Goal: Task Accomplishment & Management: Complete application form

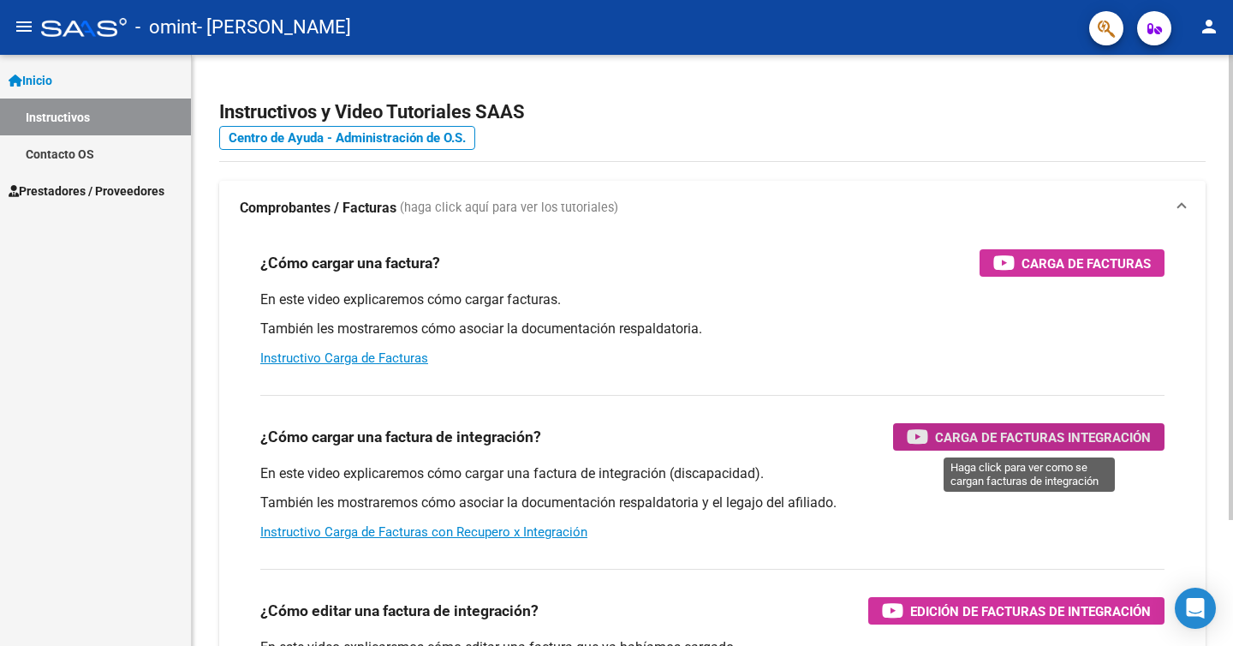
click at [956, 434] on span "Carga de Facturas Integración" at bounding box center [1043, 436] width 216 height 21
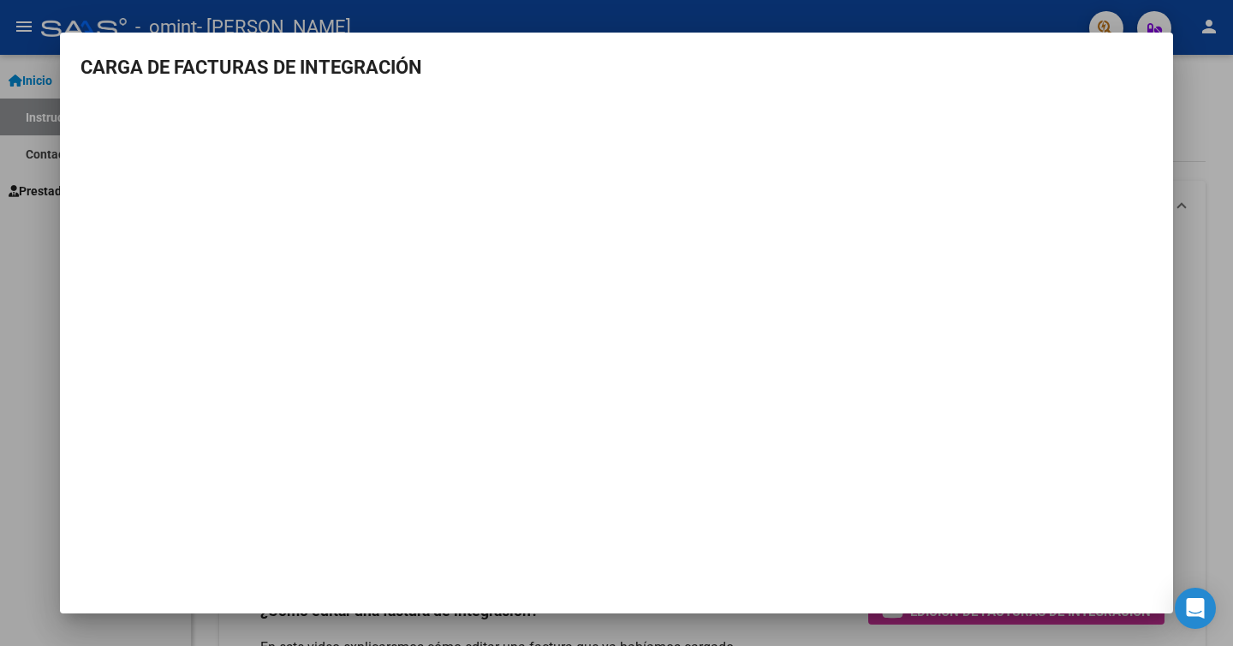
click at [30, 255] on div at bounding box center [616, 323] width 1233 height 646
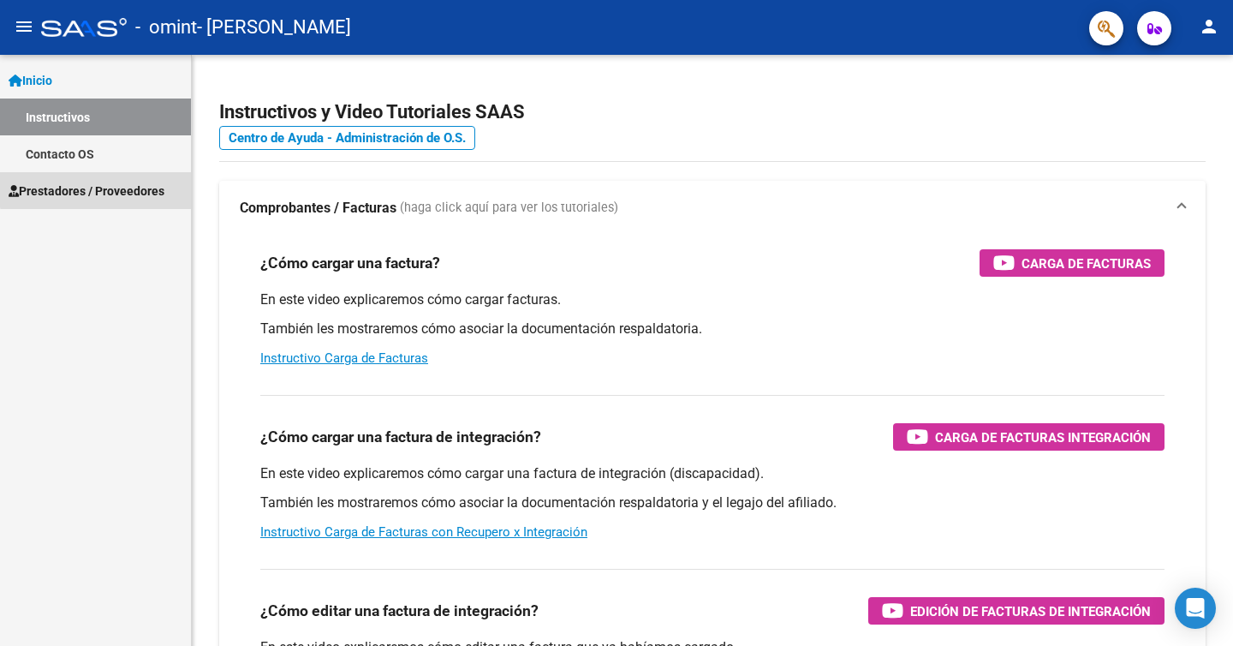
click at [127, 187] on span "Prestadores / Proveedores" at bounding box center [87, 190] width 156 height 19
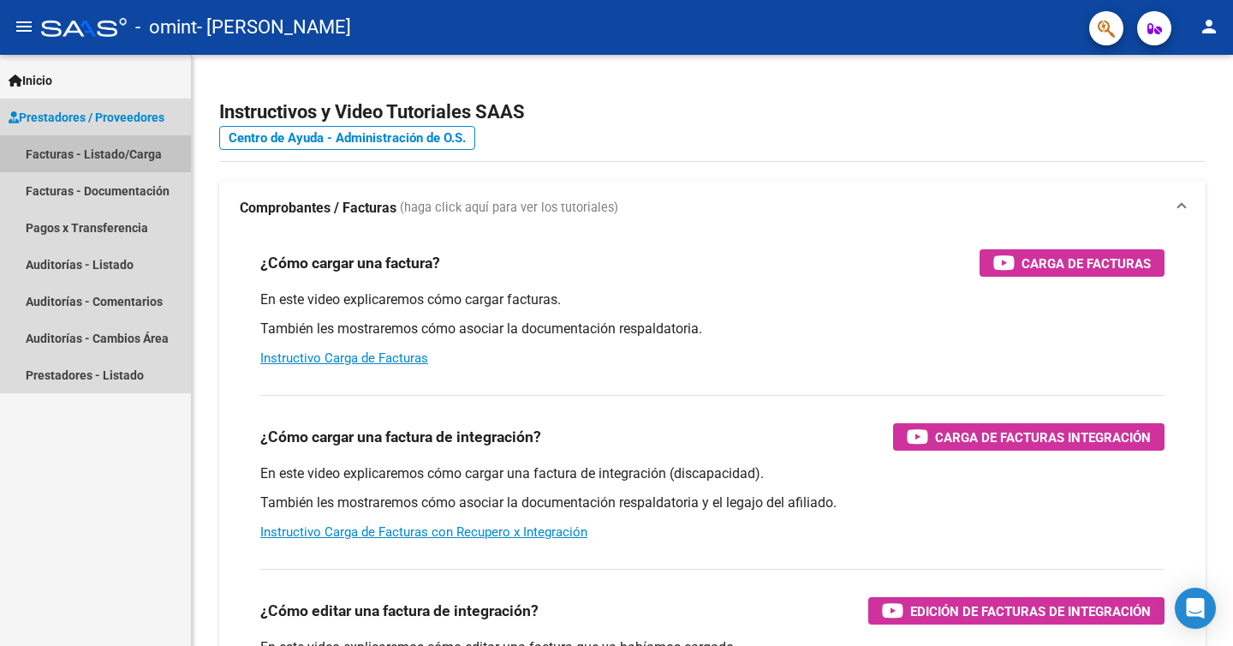
click at [123, 151] on link "Facturas - Listado/Carga" at bounding box center [95, 153] width 191 height 37
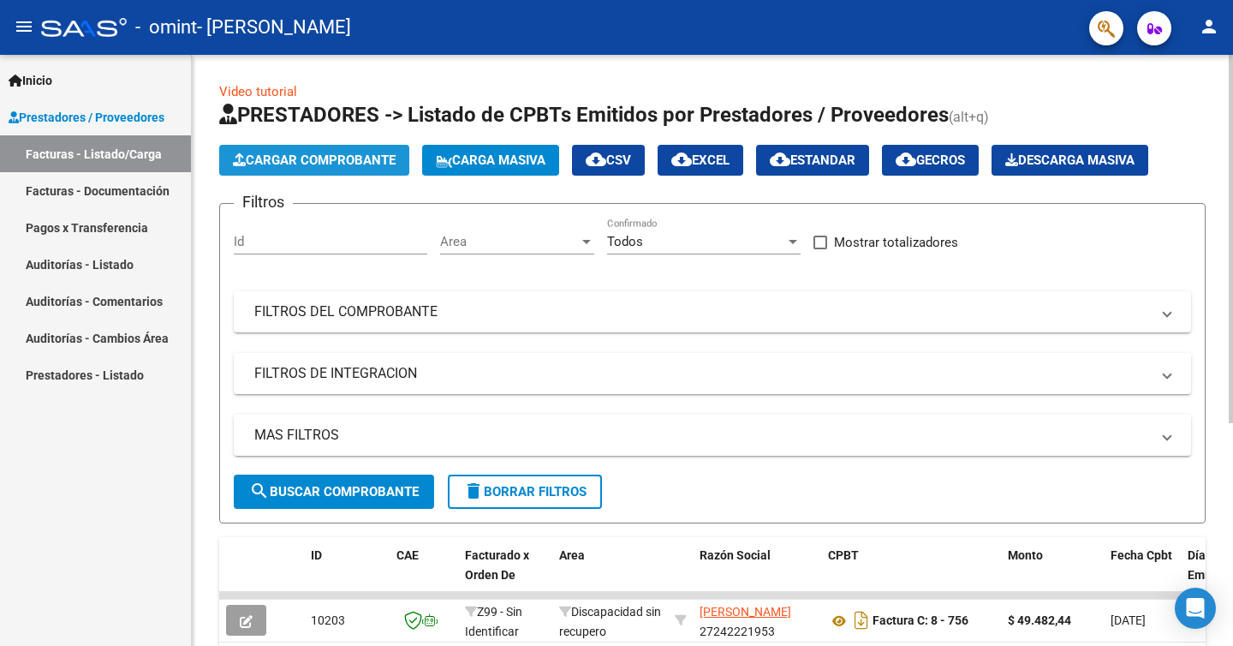
click at [313, 158] on span "Cargar Comprobante" at bounding box center [314, 159] width 163 height 15
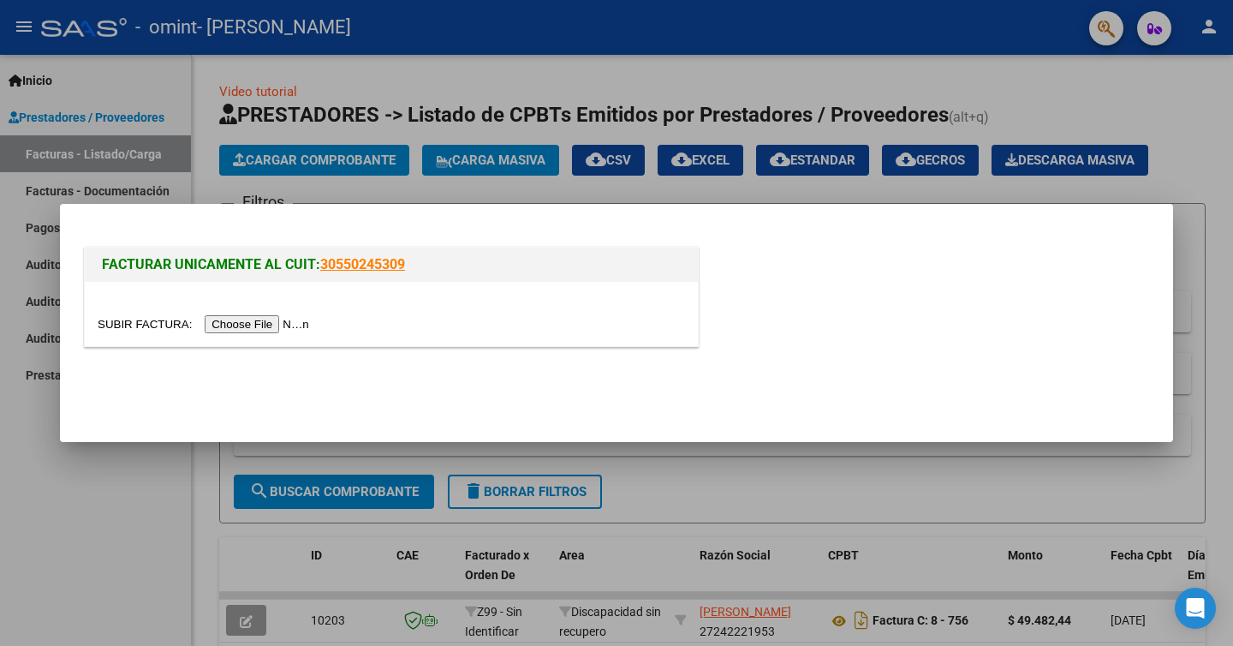
click at [268, 324] on input "file" at bounding box center [206, 324] width 217 height 18
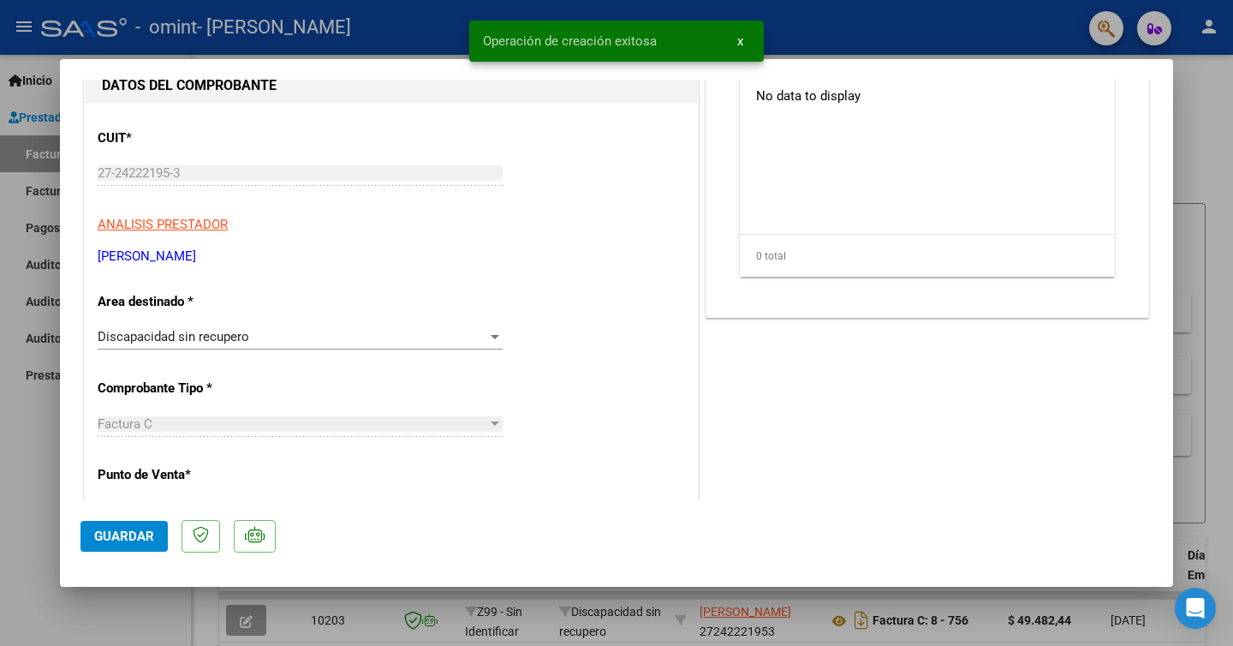
scroll to position [226, 0]
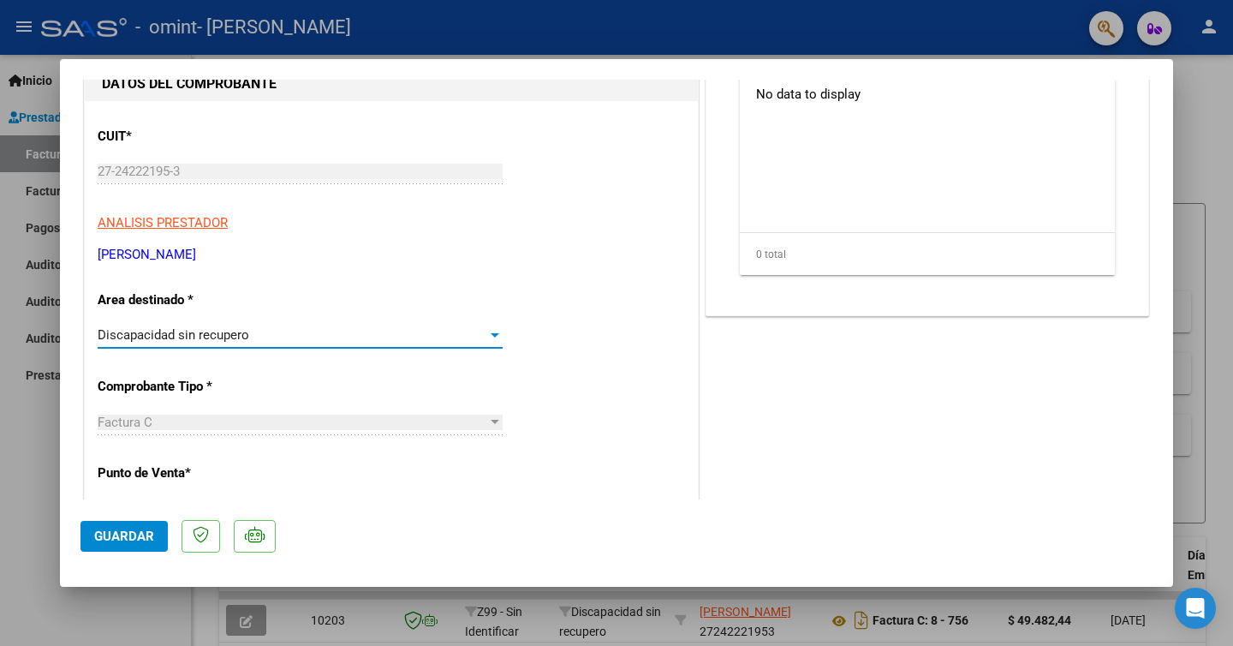
click at [496, 335] on div at bounding box center [495, 335] width 9 height 4
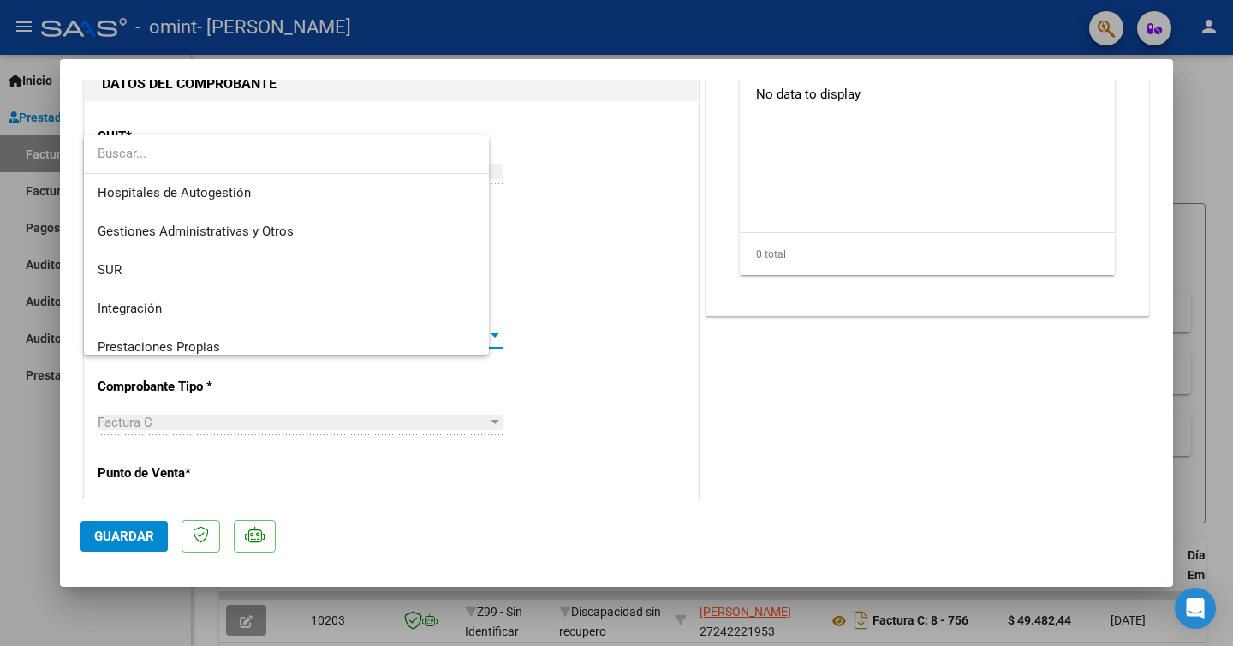
scroll to position [128, 0]
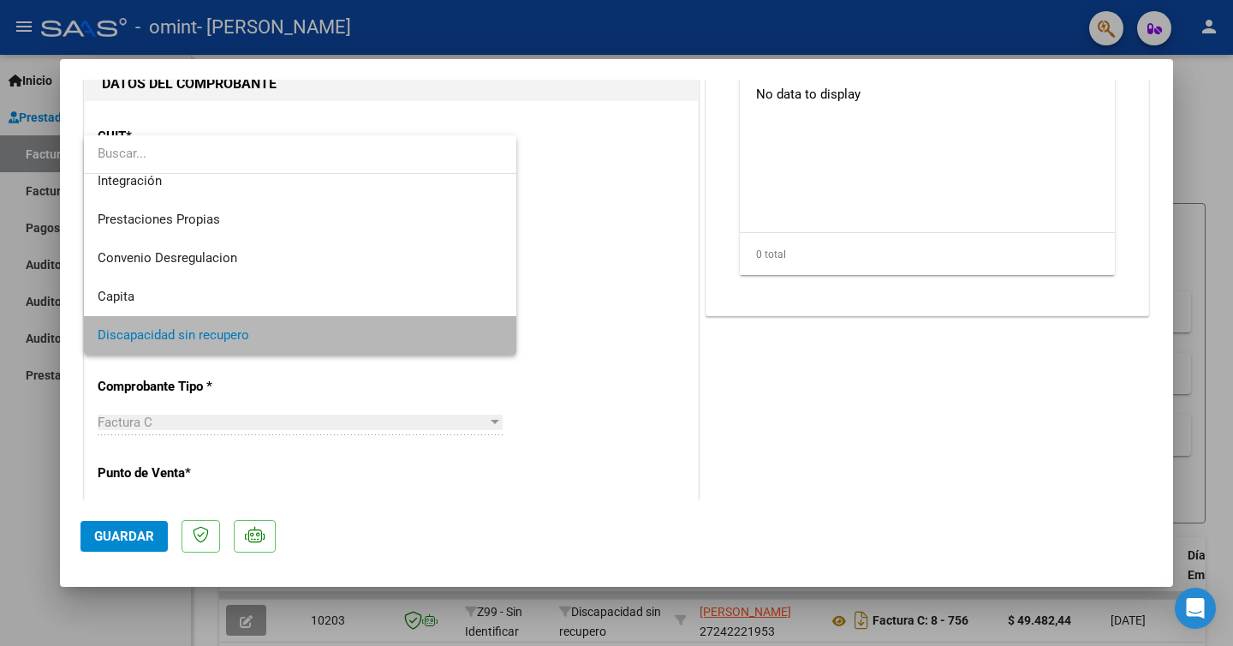
click at [496, 335] on span "Discapacidad sin recupero" at bounding box center [300, 335] width 405 height 39
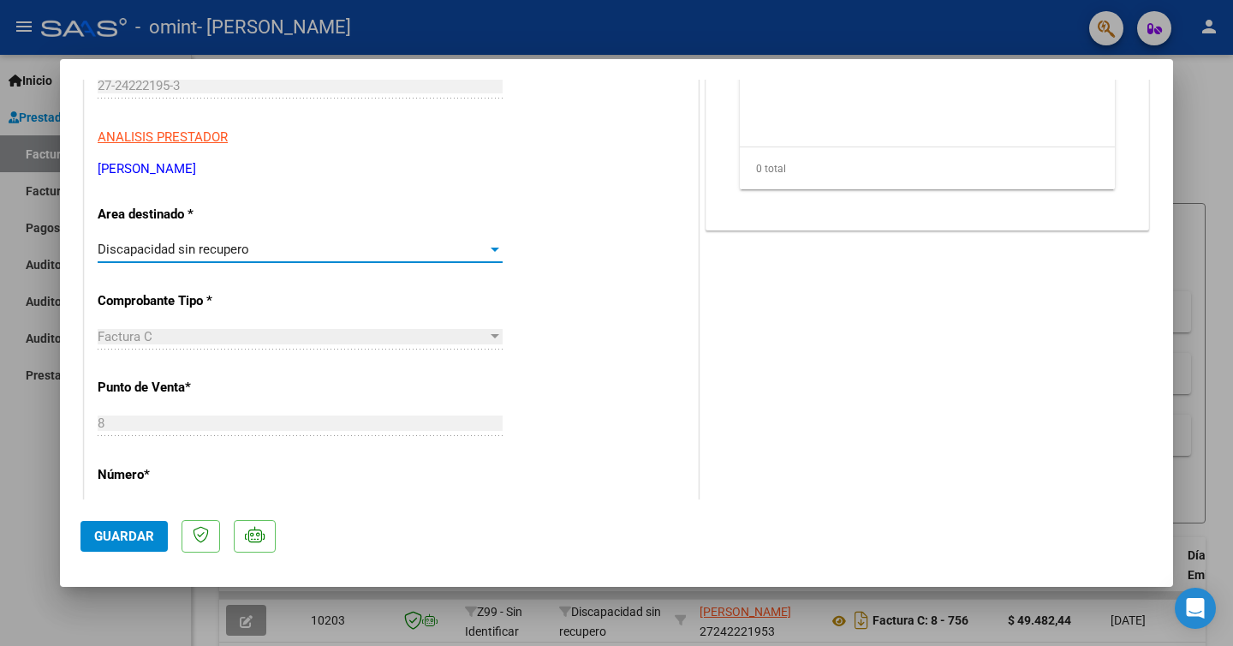
scroll to position [314, 0]
click at [495, 246] on div at bounding box center [495, 247] width 9 height 4
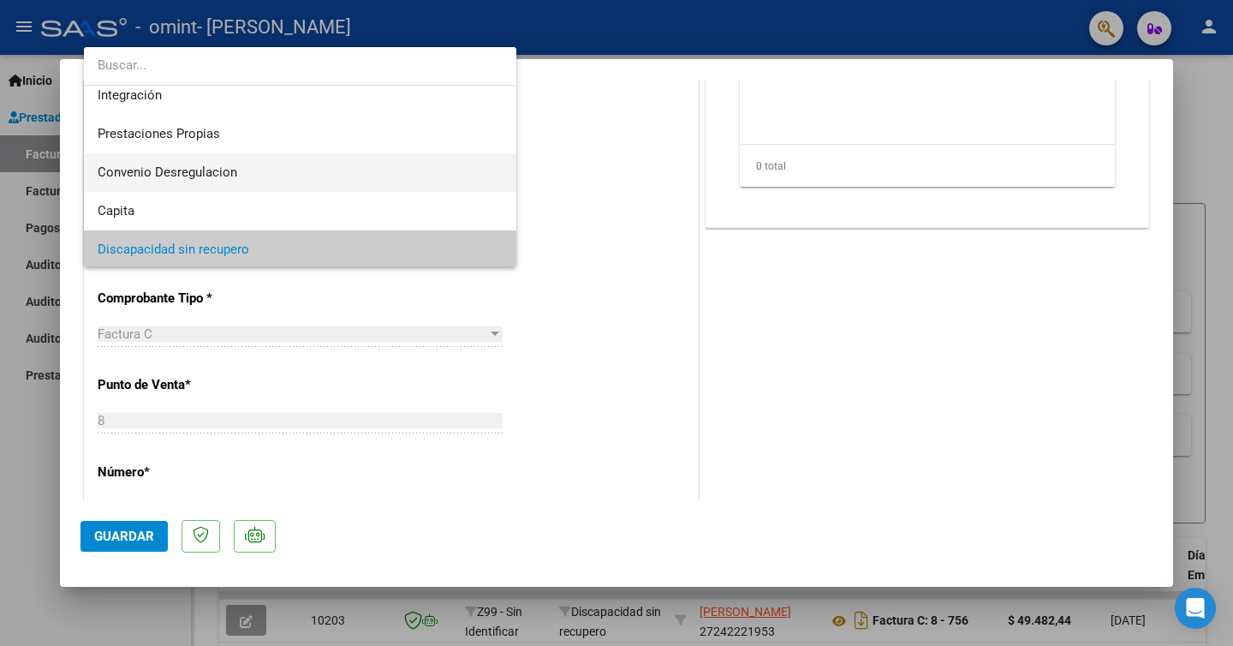
scroll to position [128, 0]
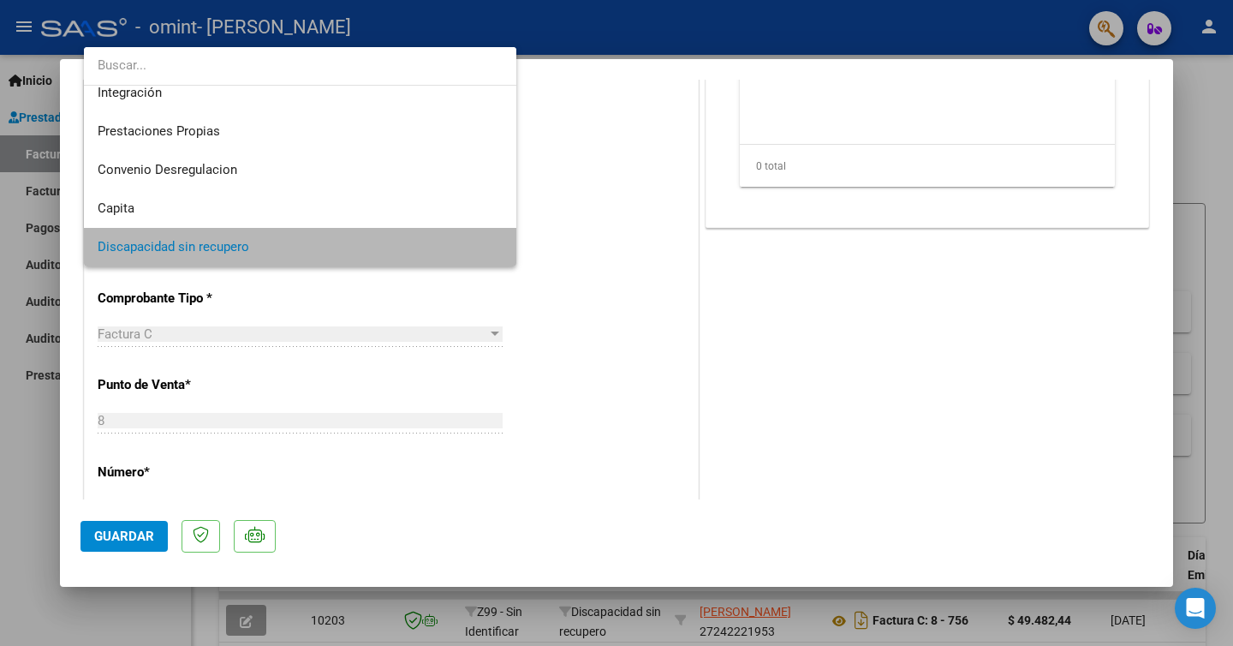
click at [434, 244] on span "Discapacidad sin recupero" at bounding box center [300, 247] width 405 height 39
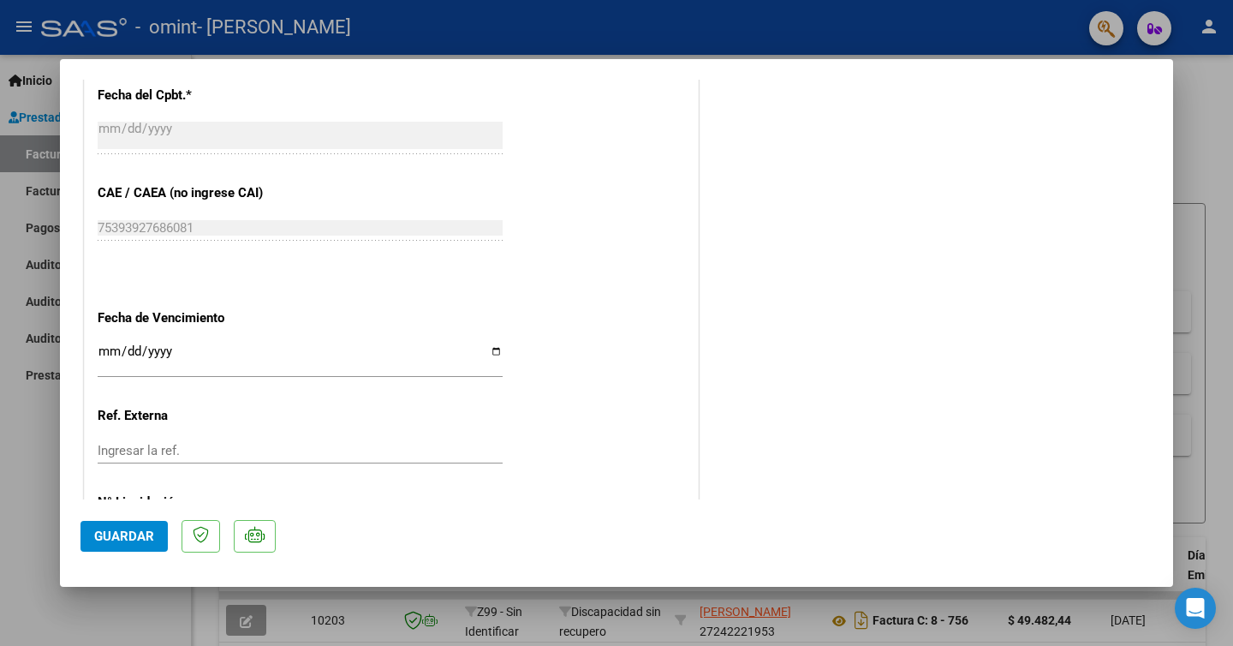
scroll to position [867, 0]
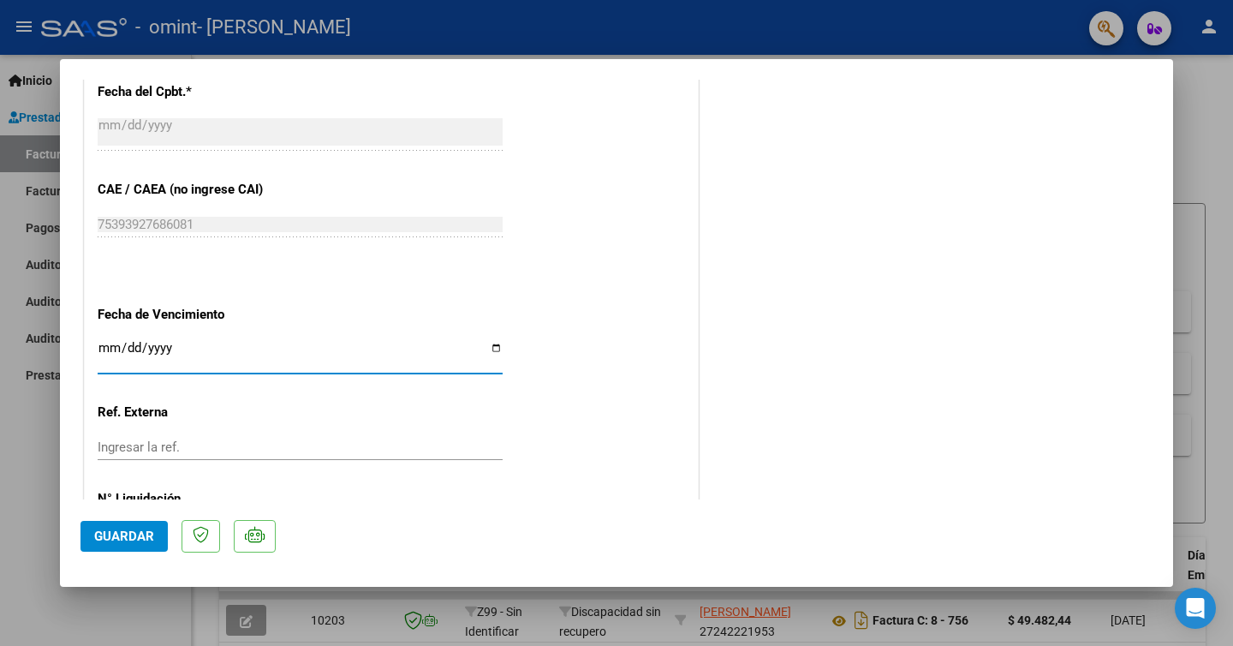
click at [497, 347] on input "Ingresar la fecha" at bounding box center [300, 354] width 405 height 27
type input "[DATE]"
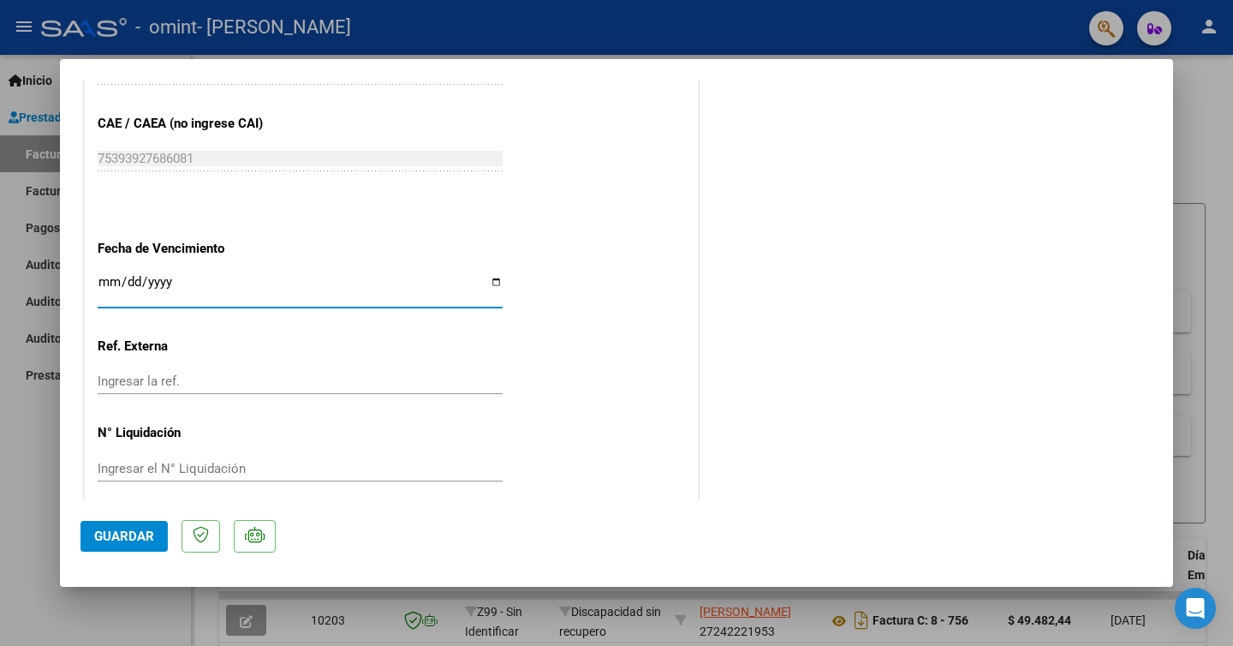
scroll to position [948, 0]
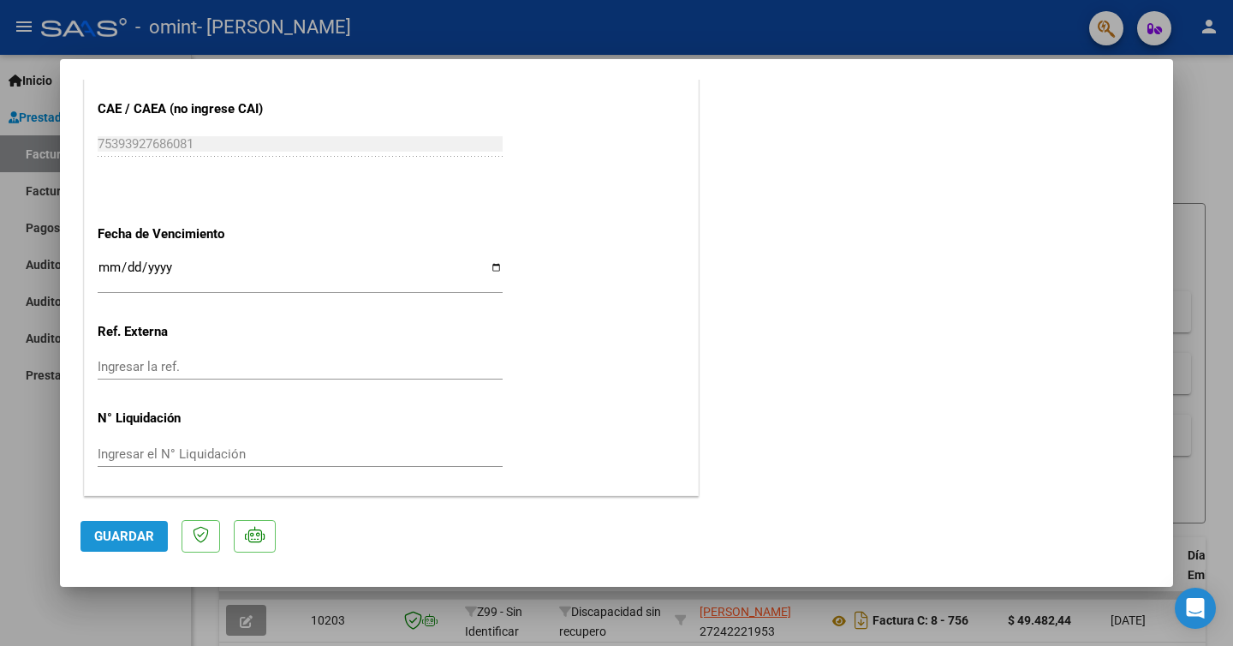
click at [127, 539] on span "Guardar" at bounding box center [124, 535] width 60 height 15
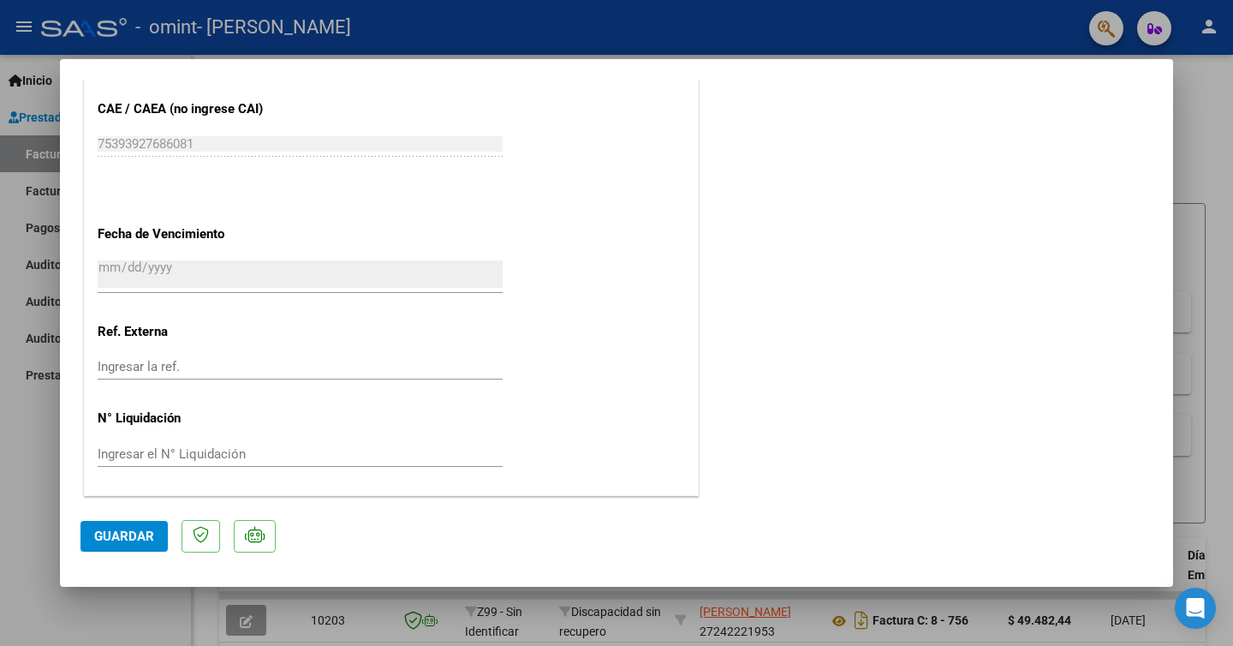
click at [40, 500] on div at bounding box center [616, 323] width 1233 height 646
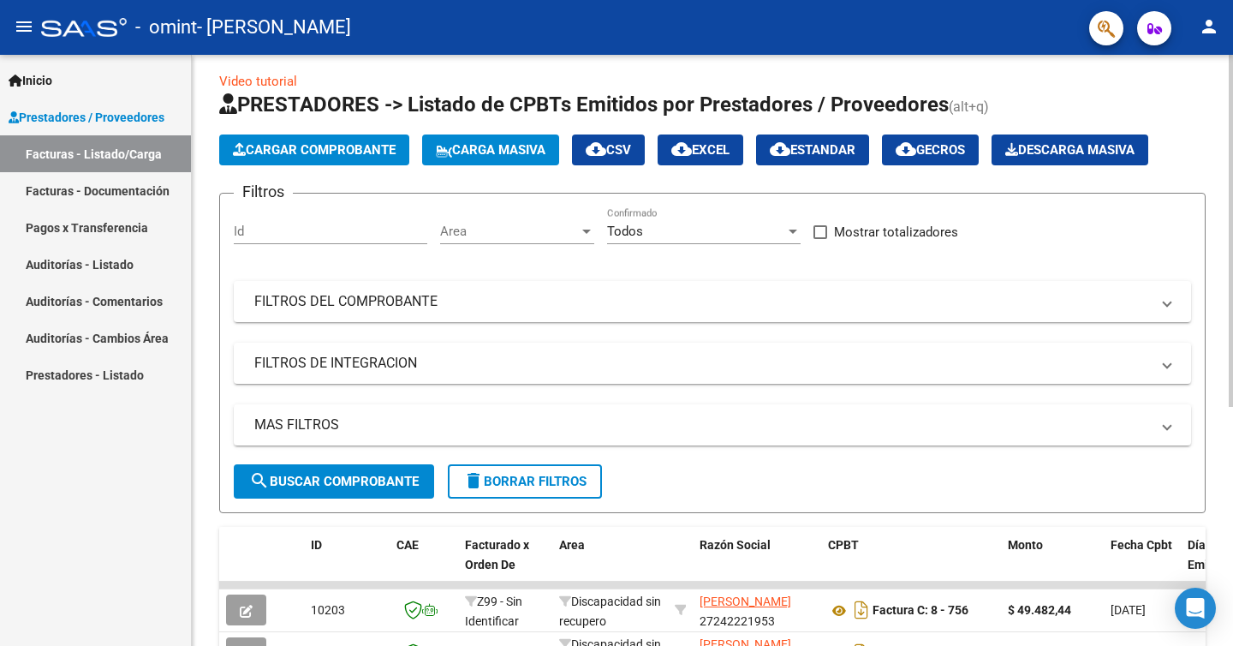
scroll to position [0, 0]
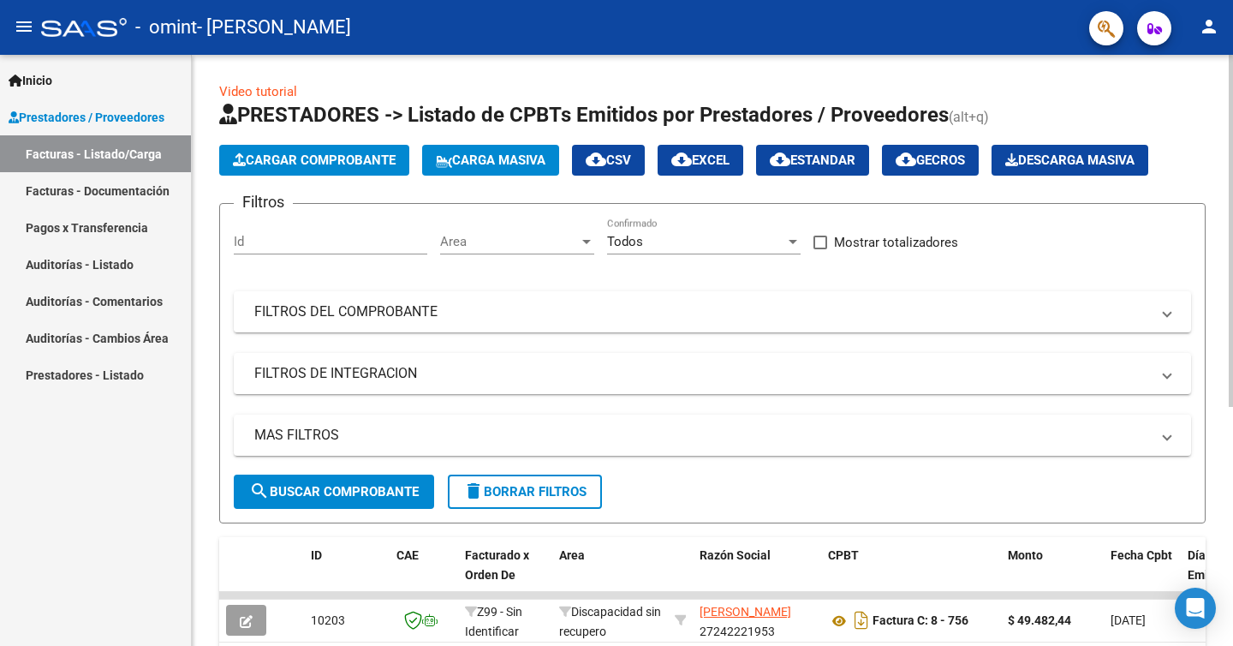
click at [325, 157] on span "Cargar Comprobante" at bounding box center [314, 159] width 163 height 15
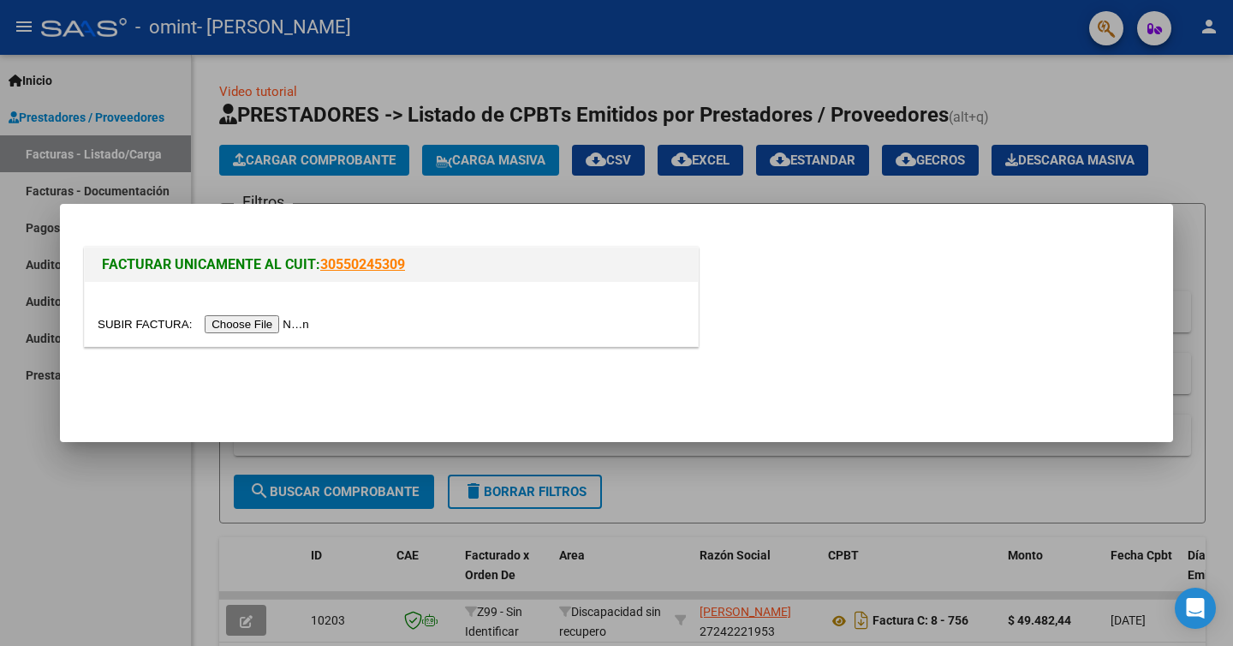
click at [288, 324] on input "file" at bounding box center [206, 324] width 217 height 18
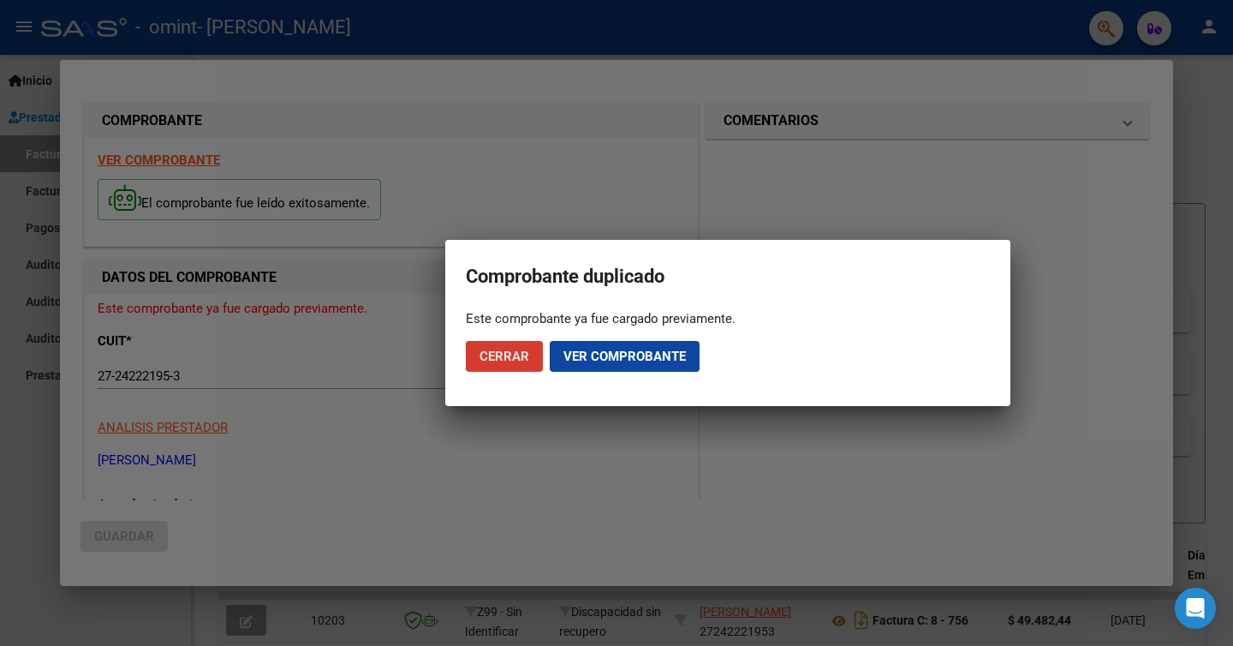
click at [598, 351] on span "Ver comprobante" at bounding box center [624, 355] width 122 height 15
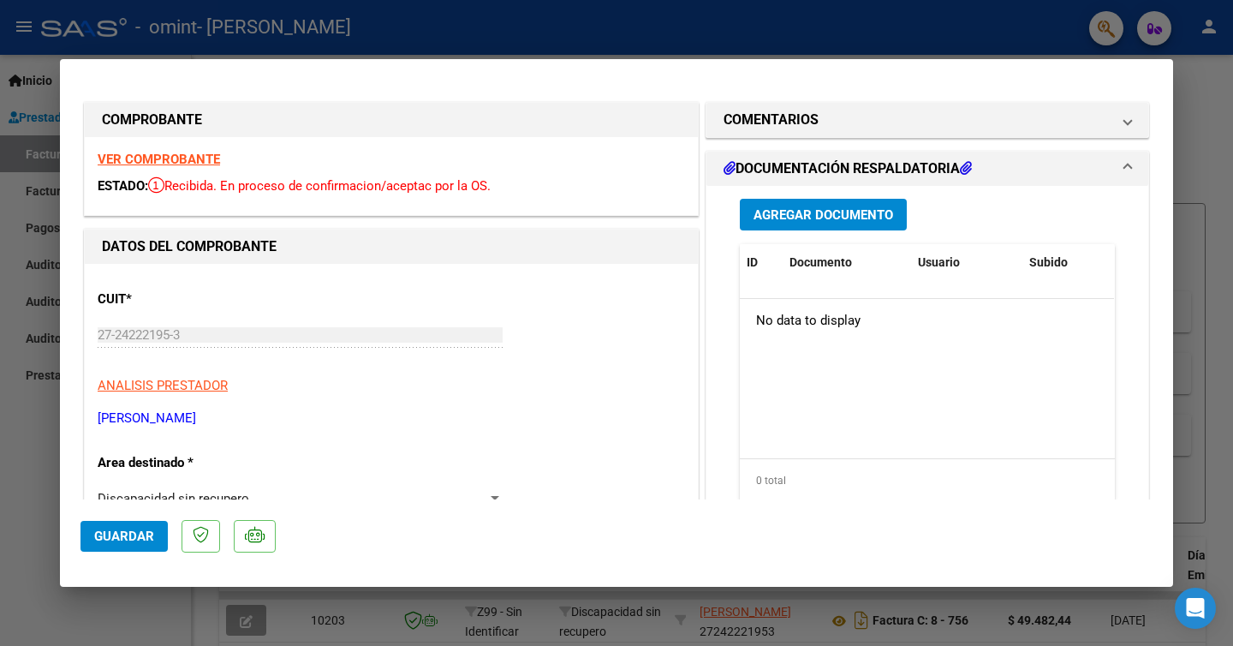
click at [794, 214] on span "Agregar Documento" at bounding box center [823, 214] width 140 height 15
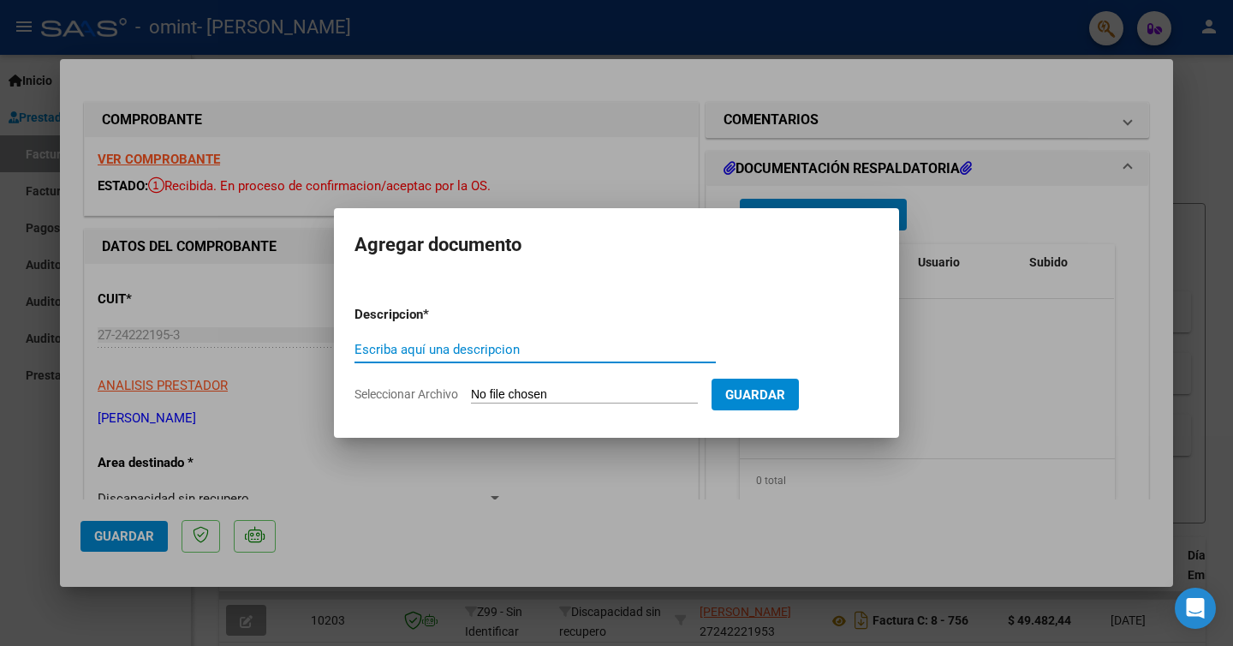
click at [479, 346] on input "Escriba aquí una descripcion" at bounding box center [534, 349] width 361 height 15
type input "ASISTENCIA SEPTIEMBRE 2025"
click at [483, 392] on input "Seleccionar Archivo" at bounding box center [584, 395] width 227 height 16
type input "C:\fakepath\ASISTENCIA SEPTIEMBRE [PERSON_NAME] [PERSON_NAME].pdf"
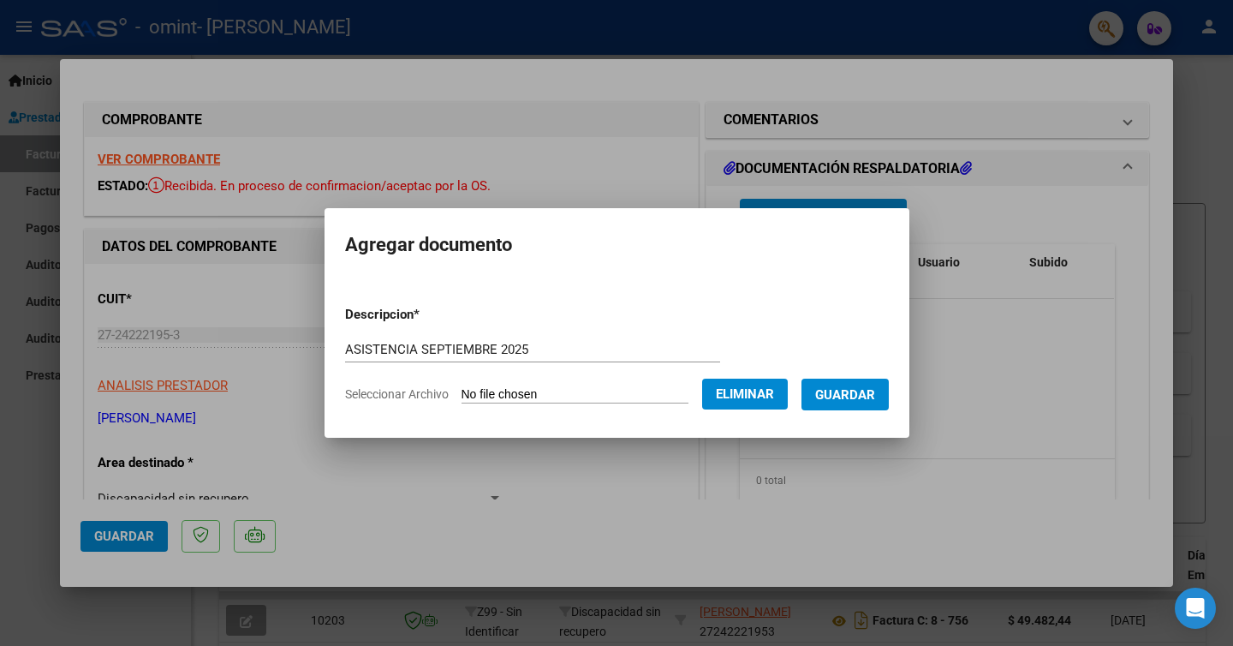
click at [867, 392] on span "Guardar" at bounding box center [845, 394] width 60 height 15
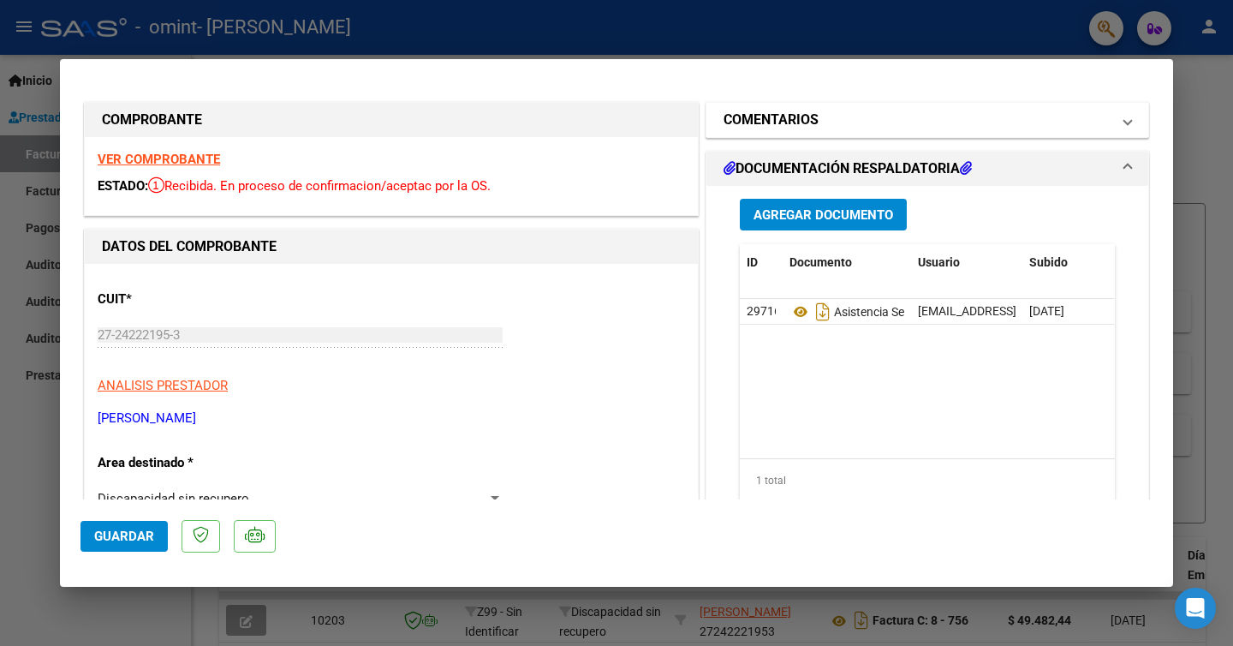
click at [984, 119] on mat-panel-title "COMENTARIOS" at bounding box center [916, 120] width 387 height 21
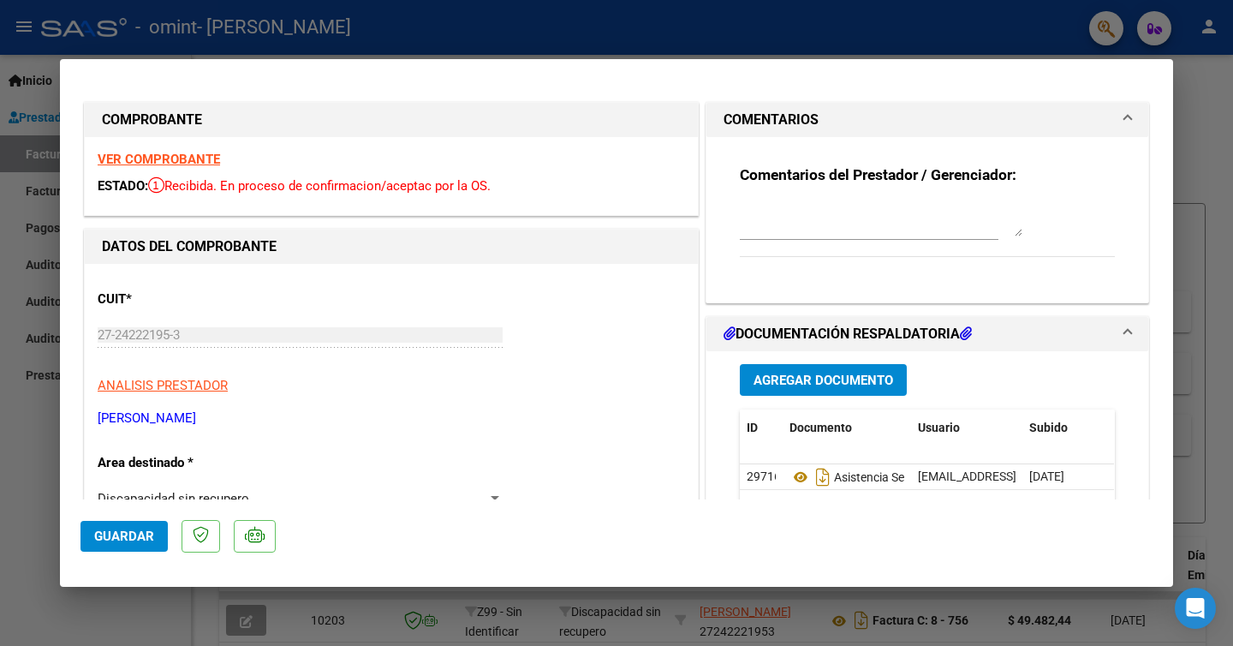
click at [984, 120] on mat-panel-title "COMENTARIOS" at bounding box center [916, 120] width 387 height 21
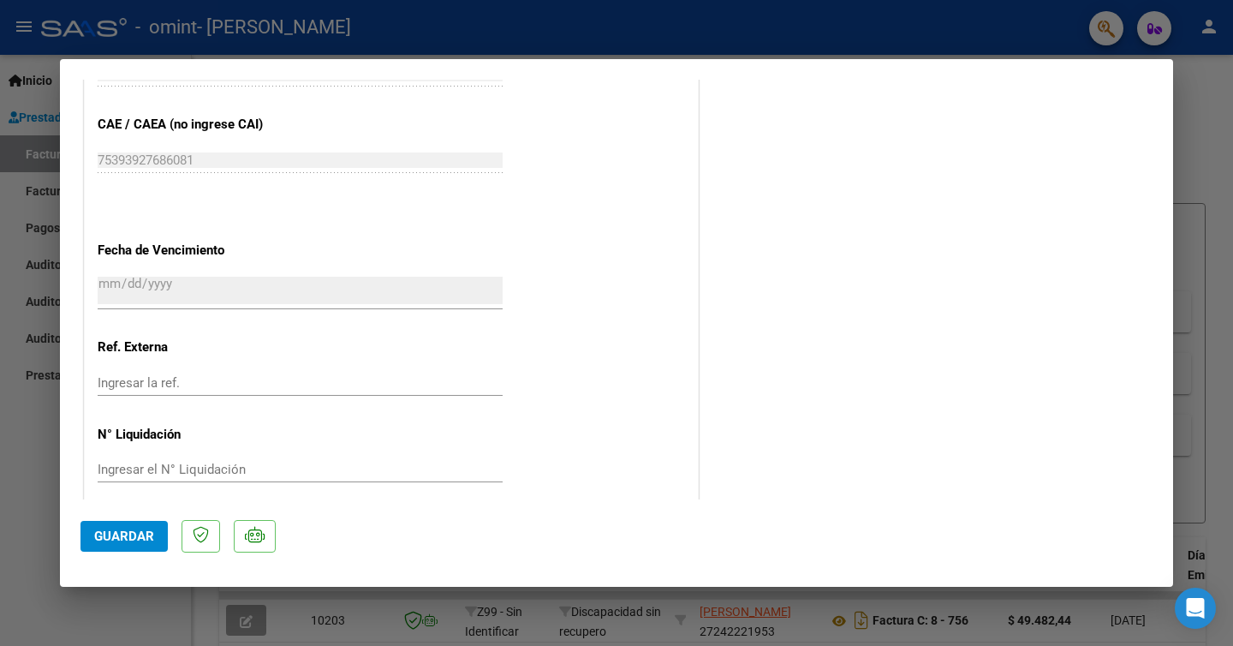
scroll to position [885, 0]
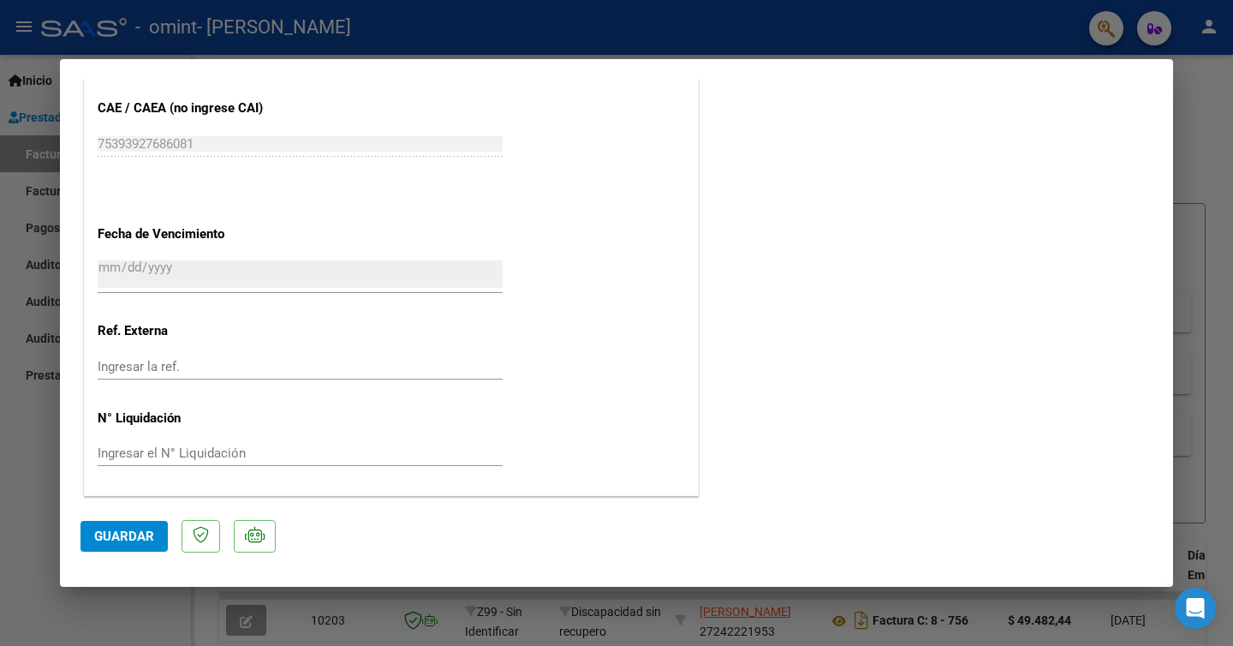
click at [110, 537] on span "Guardar" at bounding box center [124, 535] width 60 height 15
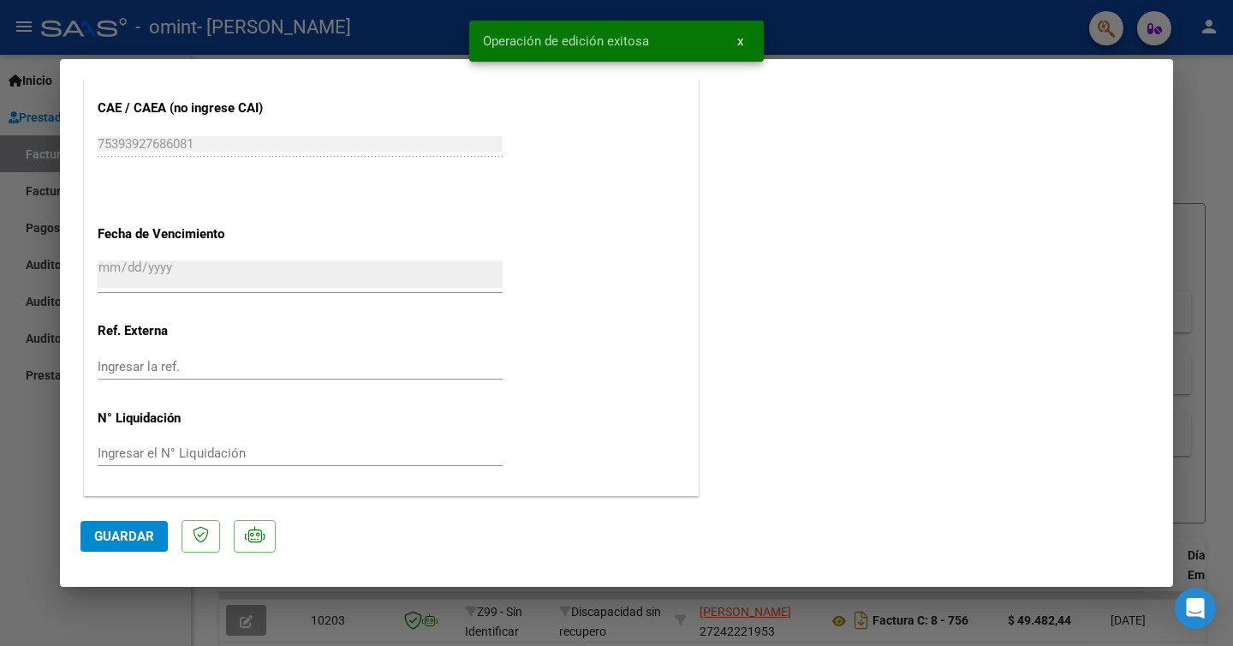
click at [26, 466] on div at bounding box center [616, 323] width 1233 height 646
type input "$ 0,00"
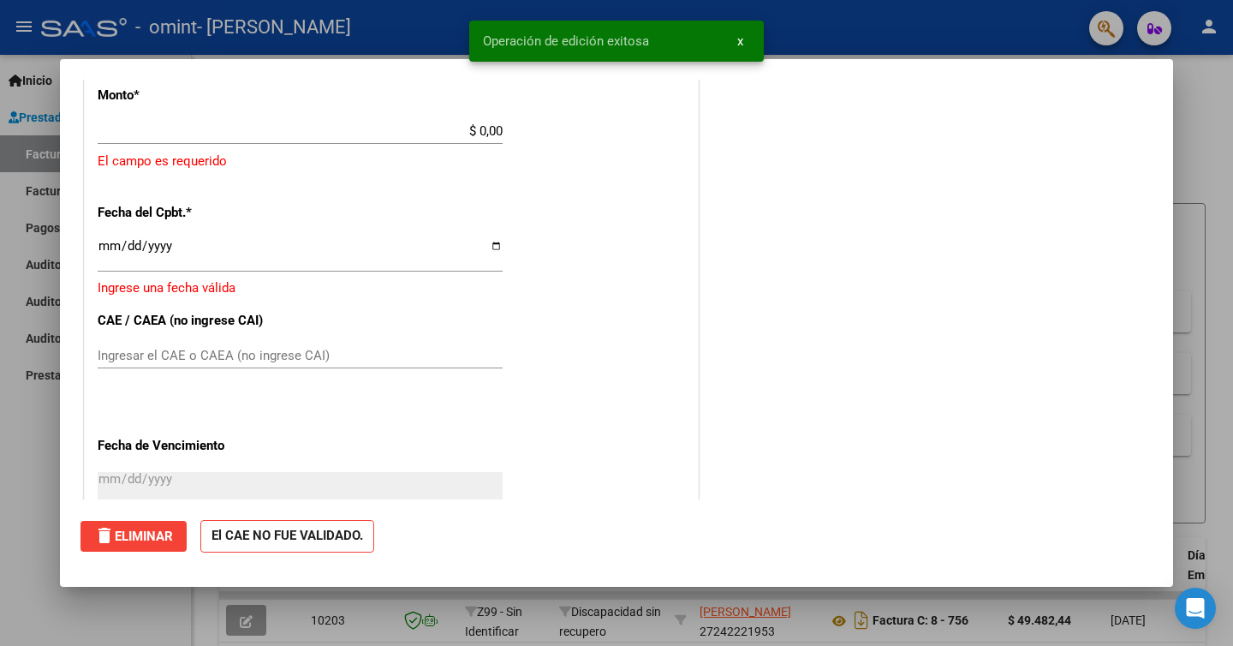
scroll to position [915, 0]
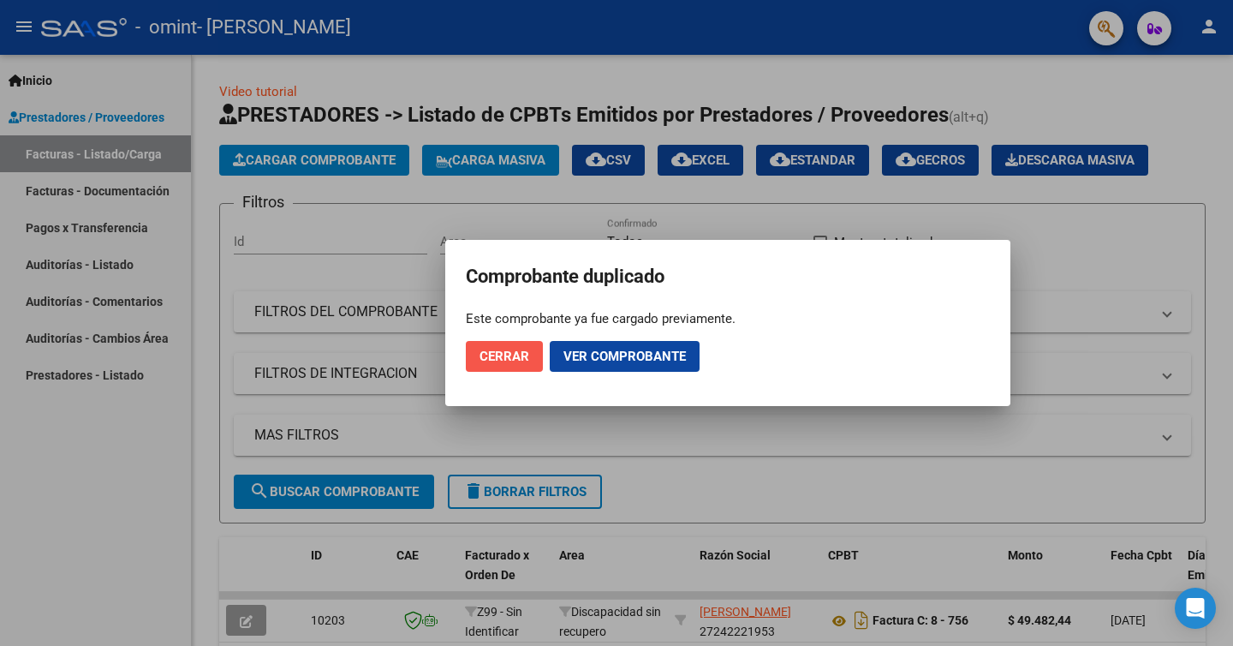
click at [515, 351] on span "Cerrar" at bounding box center [504, 355] width 50 height 15
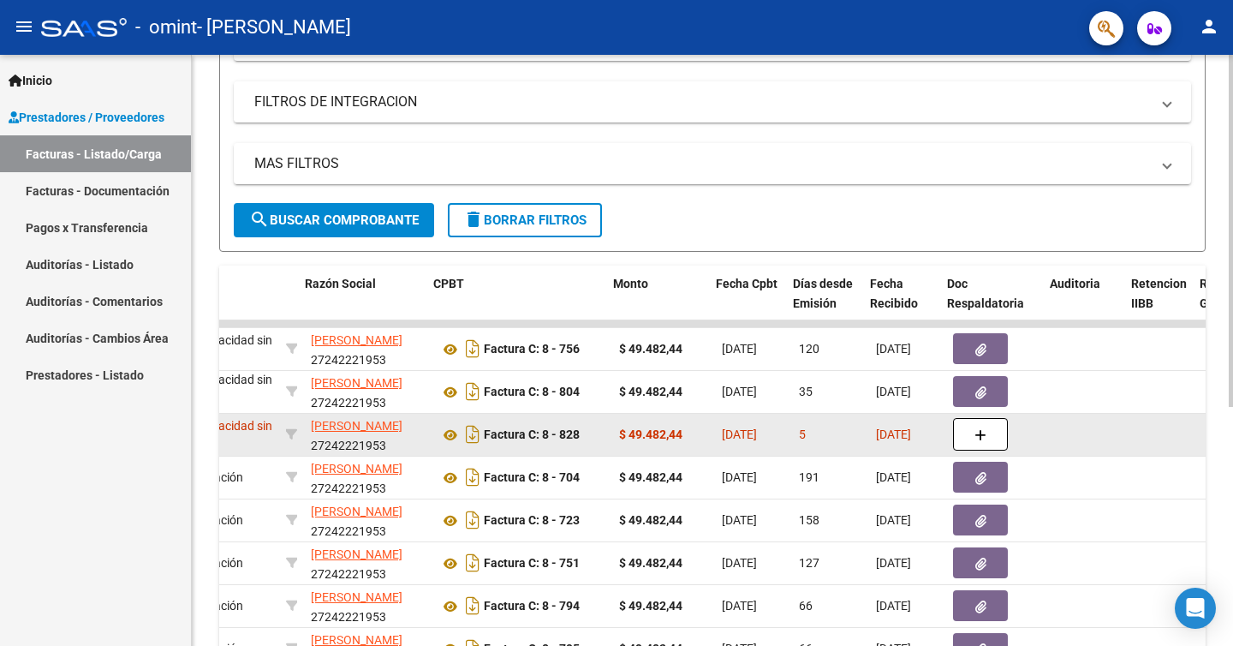
scroll to position [0, 401]
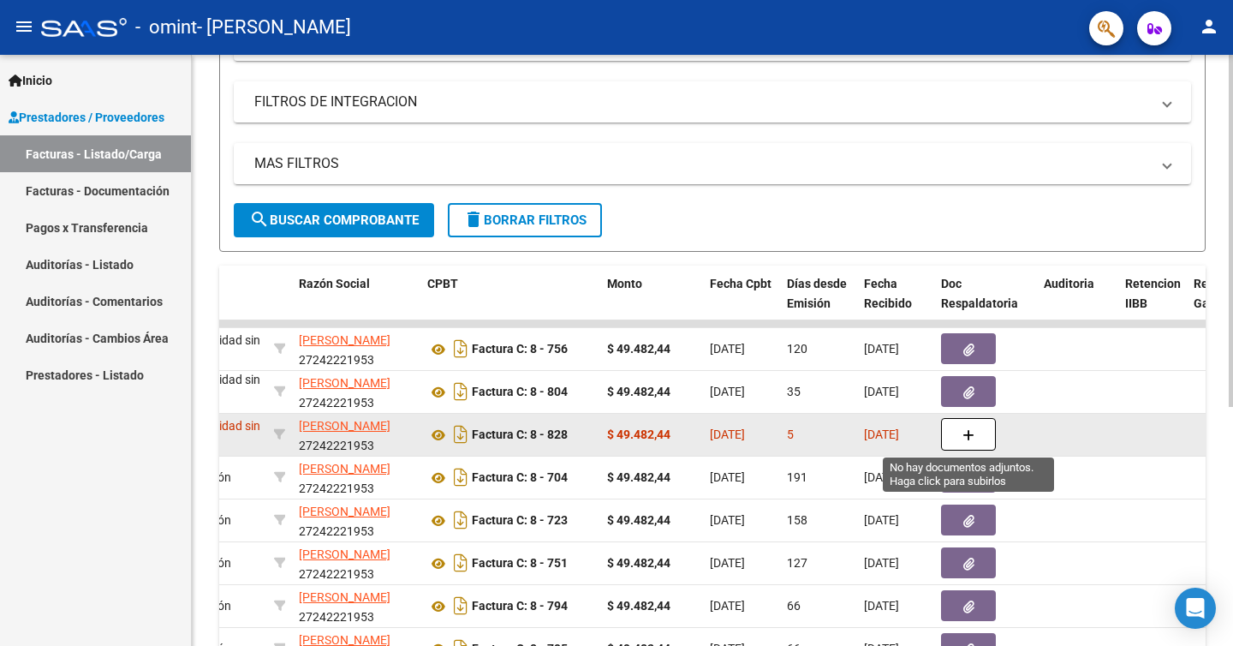
click at [971, 435] on icon "button" at bounding box center [968, 435] width 12 height 13
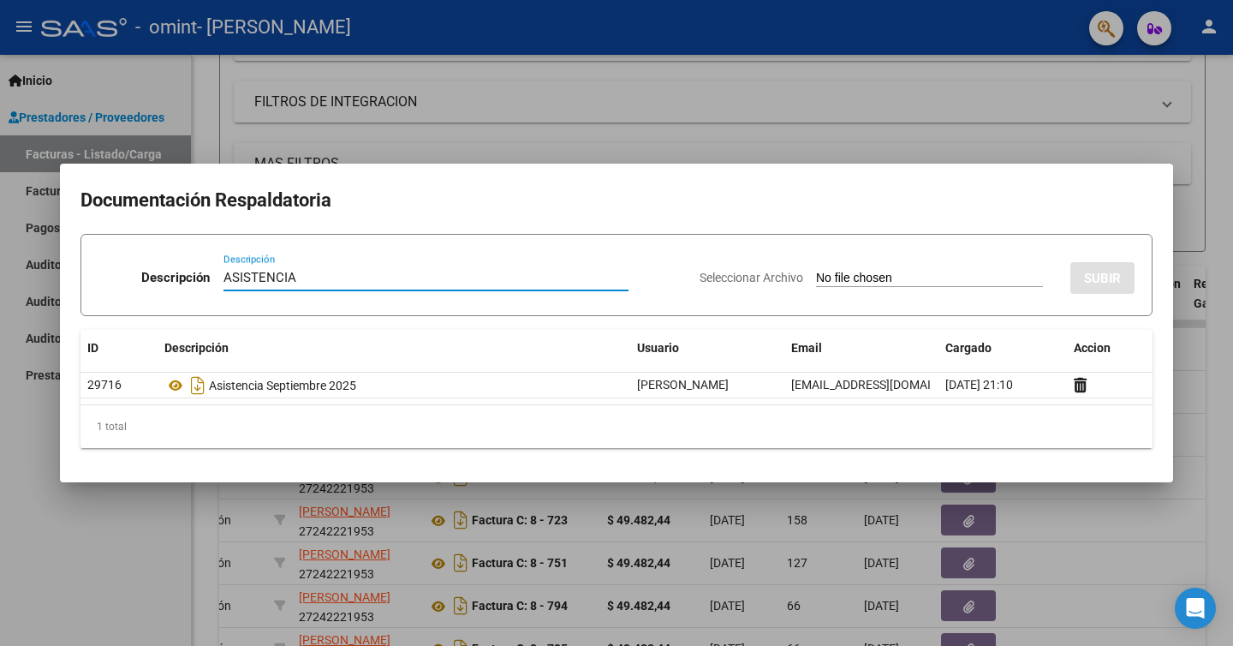
type input "ASISTENCIA"
click at [919, 277] on input "Seleccionar Archivo" at bounding box center [929, 279] width 227 height 16
type input "C:\fakepath\ASISTENCIA SEPTIEMBRE [PERSON_NAME] [PERSON_NAME].pdf"
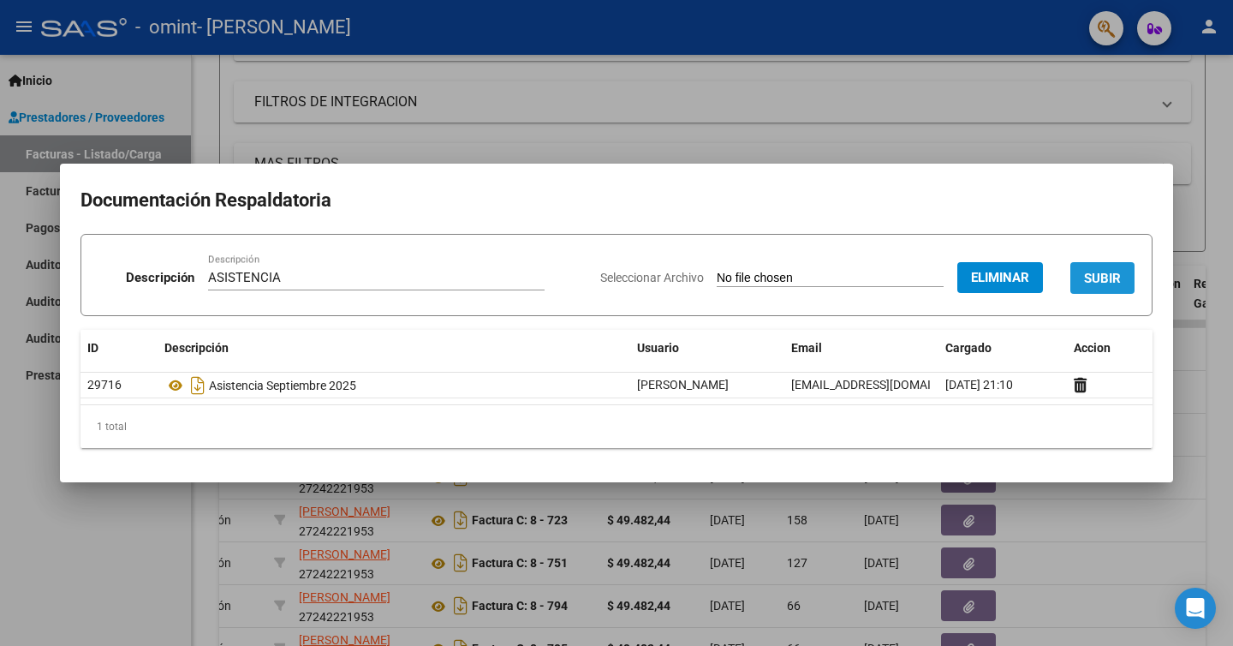
click at [1104, 277] on span "SUBIR" at bounding box center [1102, 278] width 37 height 15
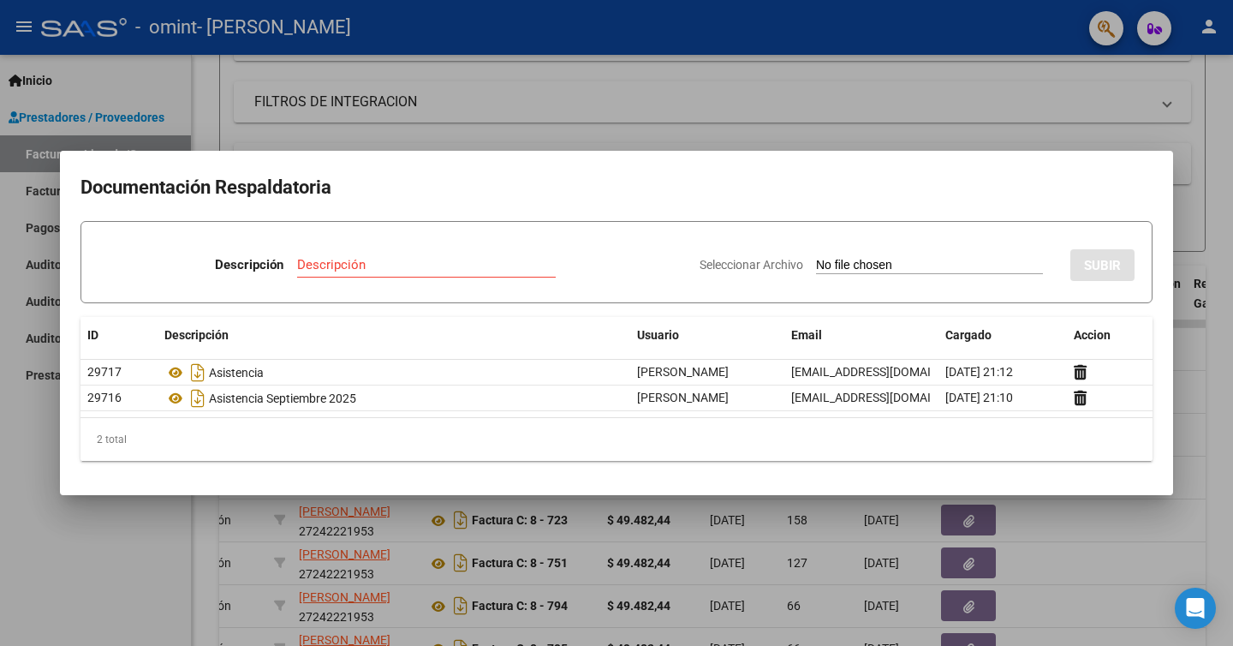
click at [80, 522] on div at bounding box center [616, 323] width 1233 height 646
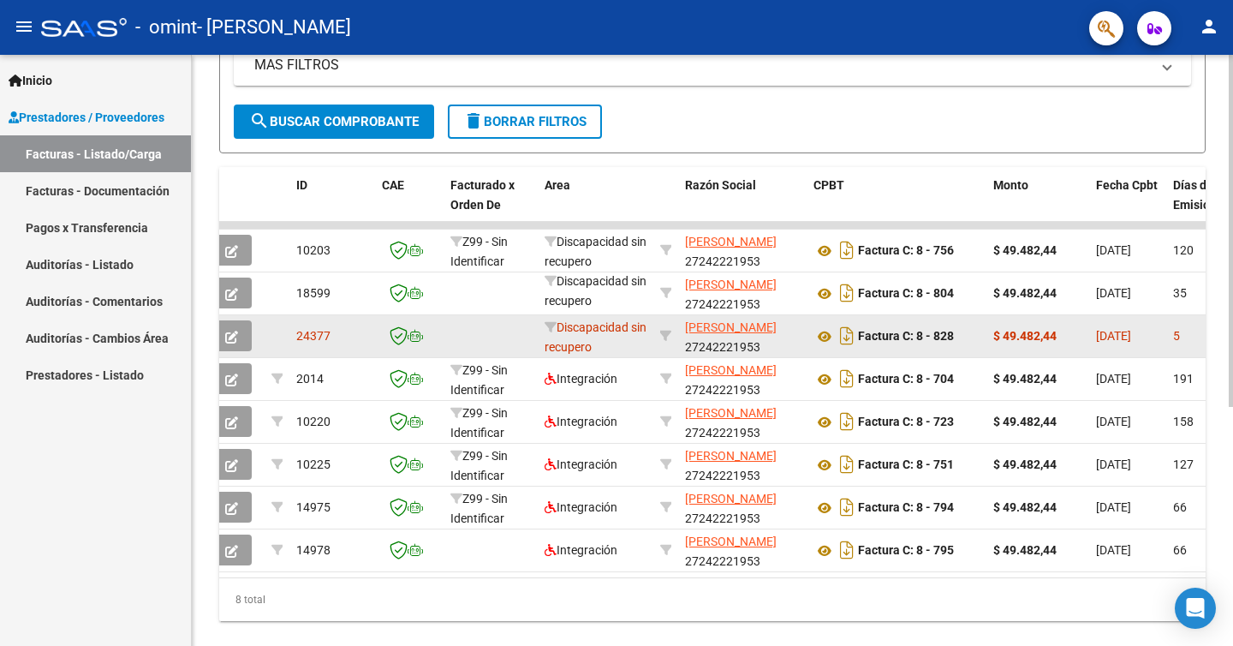
scroll to position [0, 0]
